Goal: Navigation & Orientation: Find specific page/section

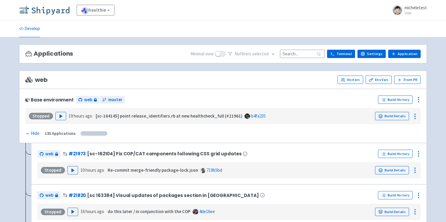
click at [49, 6] on img at bounding box center [44, 10] width 50 height 10
click at [24, 10] on img at bounding box center [44, 10] width 50 height 10
click at [29, 29] on link "Develop" at bounding box center [29, 29] width 21 height 17
click at [114, 13] on link "healthie" at bounding box center [96, 10] width 38 height 11
click at [182, 15] on div "healthie View Organizations micheletest User Profile Sign out" at bounding box center [223, 10] width 408 height 11
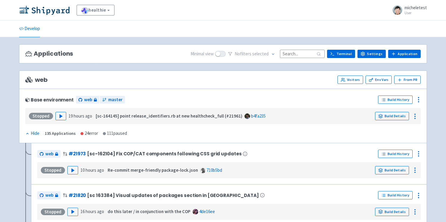
click at [412, 7] on span "micheletest" at bounding box center [415, 8] width 22 height 6
click at [334, 13] on div "healthie View Organizations micheletest User Profile Sign out" at bounding box center [223, 10] width 408 height 11
click at [417, 101] on icon at bounding box center [418, 99] width 7 height 7
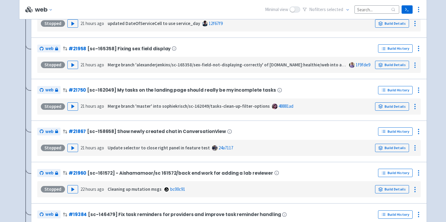
scroll to position [770, 0]
